Goal: Obtain resource: Obtain resource

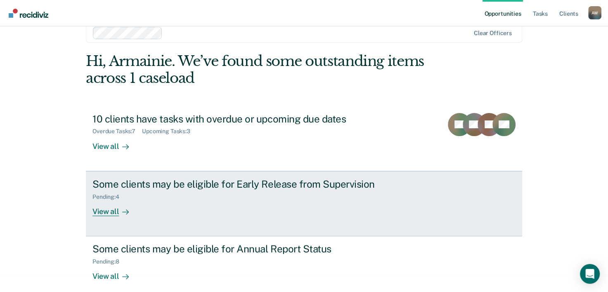
scroll to position [25, 0]
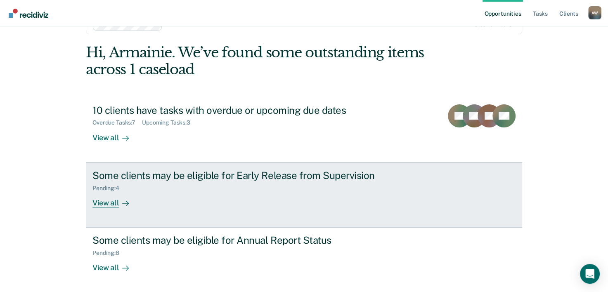
click at [112, 200] on div "View all" at bounding box center [115, 200] width 46 height 16
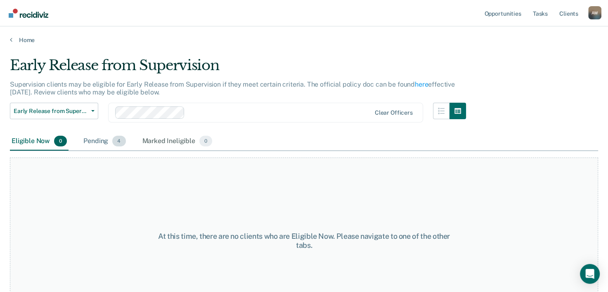
click at [90, 144] on div "Pending 4" at bounding box center [104, 142] width 45 height 18
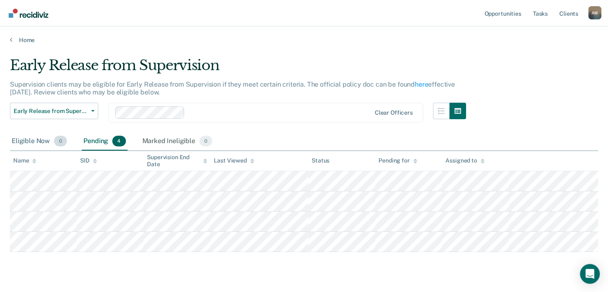
click at [30, 144] on div "Eligible Now 0" at bounding box center [39, 142] width 59 height 18
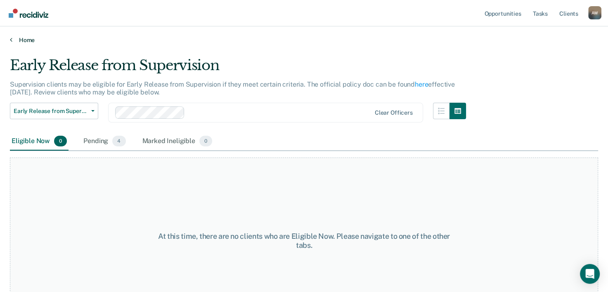
click at [17, 43] on link "Home" at bounding box center [304, 39] width 588 height 7
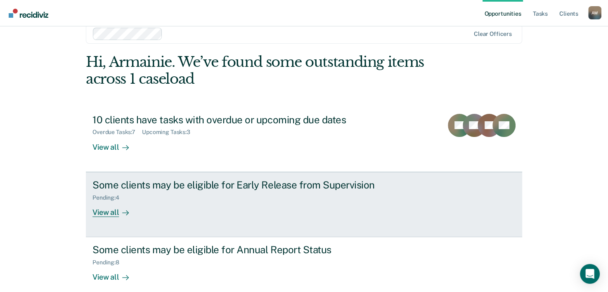
scroll to position [41, 0]
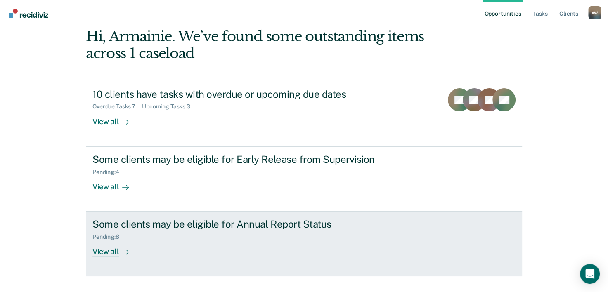
click at [111, 252] on div "View all" at bounding box center [115, 249] width 46 height 16
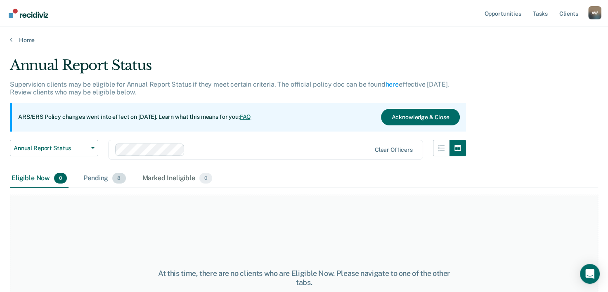
click at [91, 181] on div "Pending 8" at bounding box center [104, 179] width 45 height 18
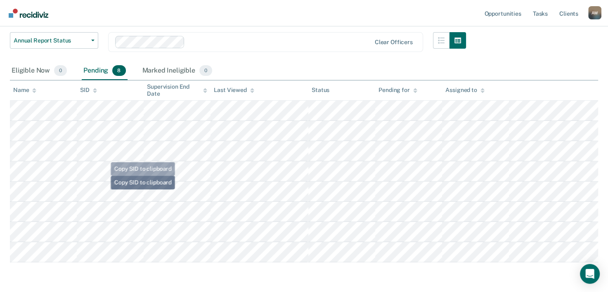
scroll to position [124, 0]
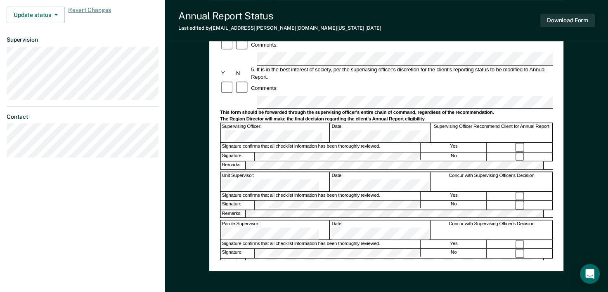
scroll to position [261, 0]
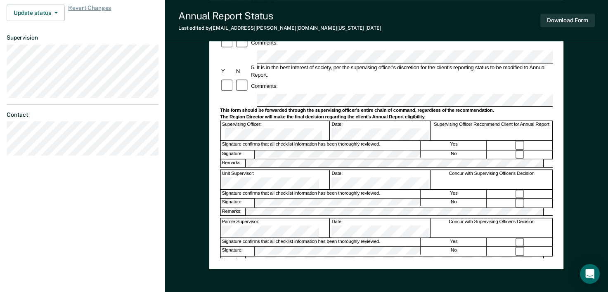
click at [244, 198] on div "Signature: No" at bounding box center [386, 202] width 333 height 9
click at [190, 102] on div "Annual Reporting Checklist, Recommendation, and Determination Form Clients who …" at bounding box center [386, 61] width 443 height 543
click at [577, 17] on button "Download Form" at bounding box center [567, 21] width 55 height 14
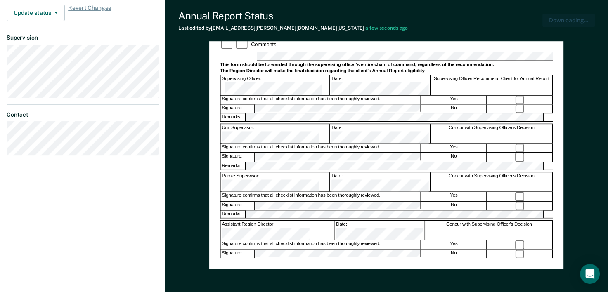
scroll to position [0, 0]
